Goal: Check status: Check status

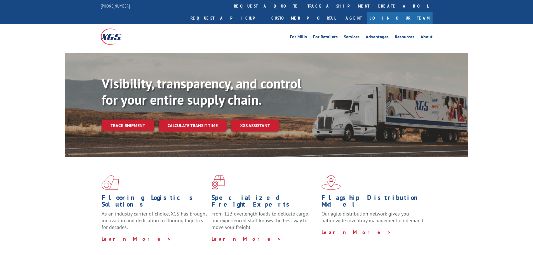
click at [133, 119] on div "Visibility, transparency, and control for your entire supply chain. Track shipm…" at bounding box center [285, 115] width 366 height 78
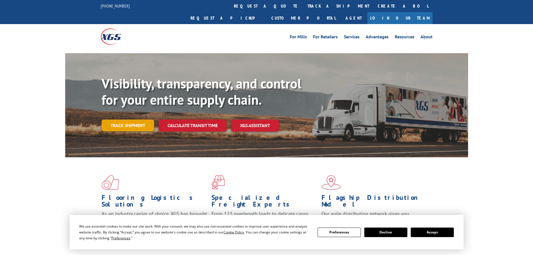
click at [136, 119] on link "Track shipment" at bounding box center [128, 125] width 53 height 12
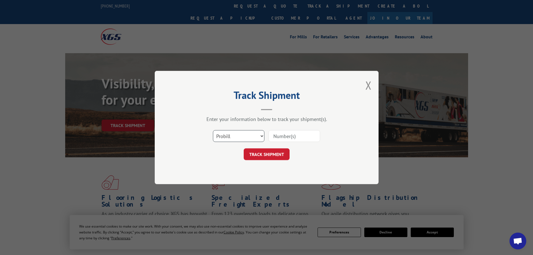
click at [238, 138] on select "Select category... Probill BOL PO" at bounding box center [238, 136] width 51 height 12
select select "bol"
click at [213, 130] on select "Select category... Probill BOL PO" at bounding box center [238, 136] width 51 height 12
click at [309, 138] on input at bounding box center [294, 136] width 51 height 12
type input "6437524"
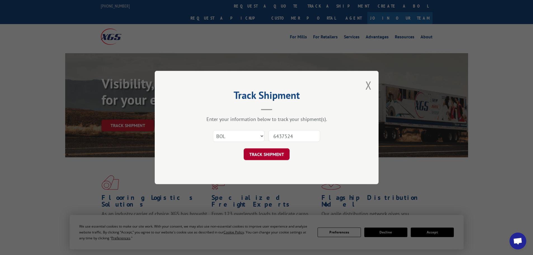
click at [284, 155] on button "TRACK SHIPMENT" at bounding box center [267, 154] width 46 height 12
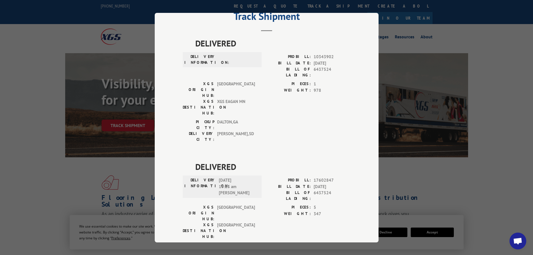
scroll to position [28, 0]
